Goal: Information Seeking & Learning: Understand process/instructions

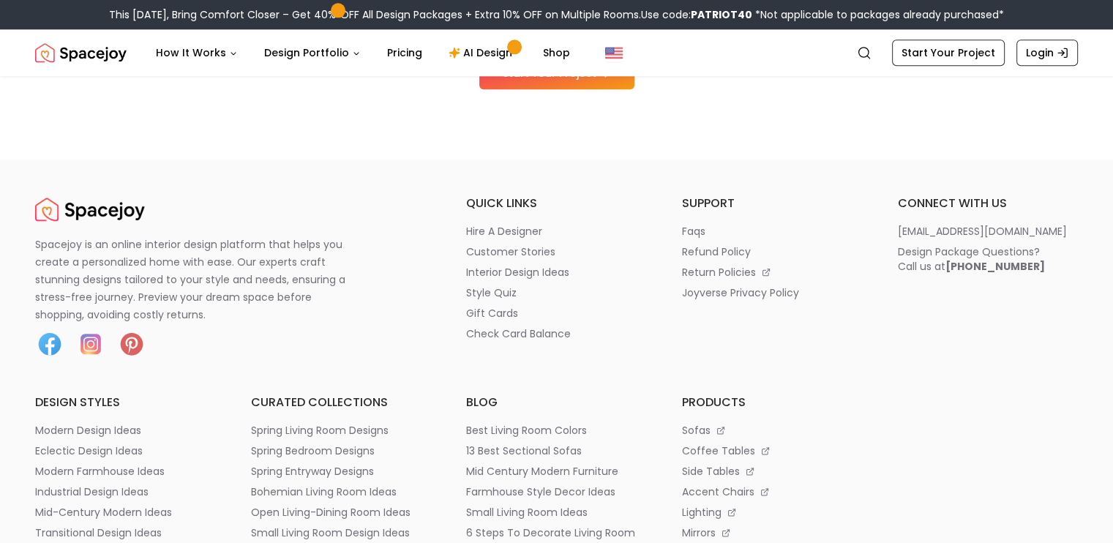
scroll to position [1732, 0]
click at [694, 249] on p "refund policy" at bounding box center [716, 251] width 69 height 15
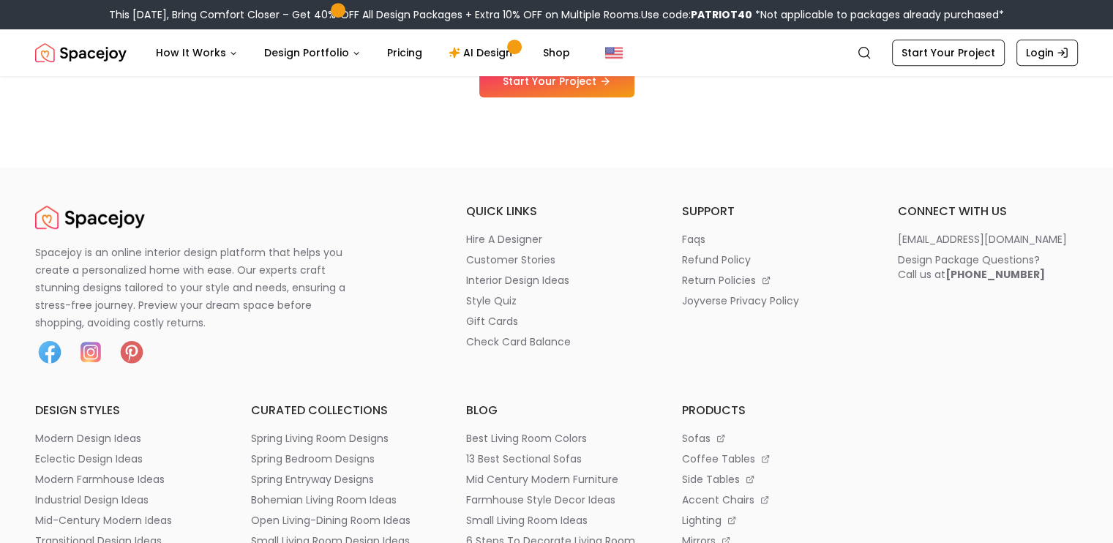
scroll to position [864, 0]
